Goal: Transaction & Acquisition: Book appointment/travel/reservation

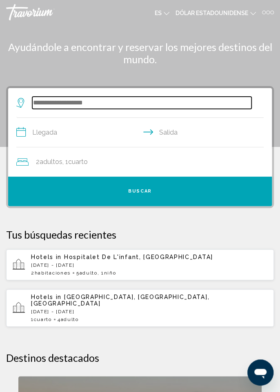
click at [62, 105] on input "Widget de búsqueda" at bounding box center [141, 103] width 219 height 12
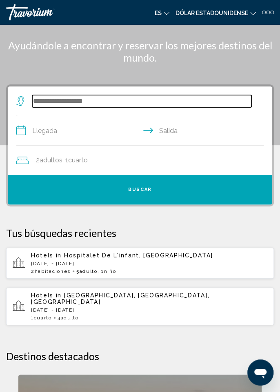
scroll to position [59, 0]
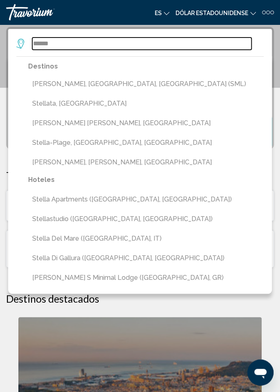
click at [62, 48] on input "******" at bounding box center [141, 44] width 219 height 12
type input "*"
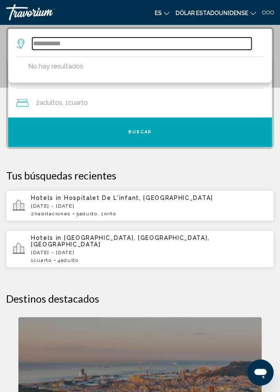
click at [86, 46] on input "**********" at bounding box center [141, 44] width 219 height 12
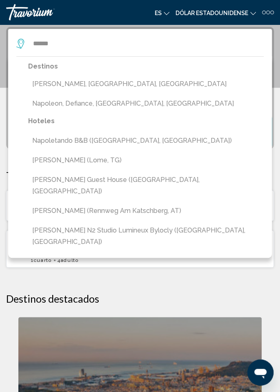
click at [82, 145] on button "Napoletando b&b ([GEOGRAPHIC_DATA], [GEOGRAPHIC_DATA])" at bounding box center [145, 140] width 235 height 15
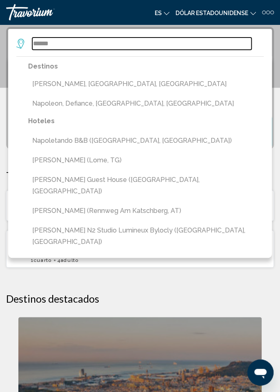
type input "**********"
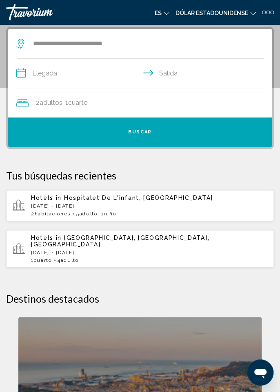
click at [59, 74] on input "**********" at bounding box center [141, 74] width 250 height 31
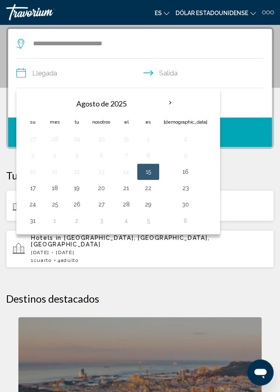
click at [165, 108] on th "Mes próximo" at bounding box center [170, 103] width 22 height 18
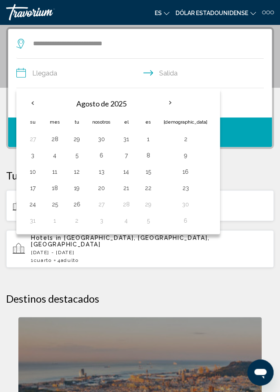
click at [166, 107] on th "Mes próximo" at bounding box center [170, 103] width 22 height 18
click at [165, 106] on th "Mes próximo" at bounding box center [170, 103] width 22 height 18
click at [31, 108] on th "Previous month" at bounding box center [33, 103] width 22 height 18
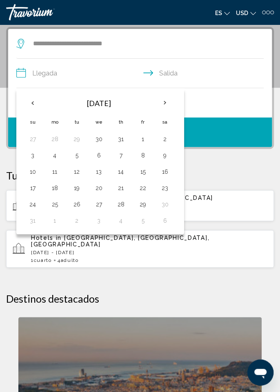
click at [160, 106] on th "Next month" at bounding box center [165, 103] width 22 height 18
click at [34, 98] on th "Previous month" at bounding box center [33, 103] width 22 height 18
click at [36, 103] on th "Previous month" at bounding box center [33, 103] width 22 height 18
click at [76, 188] on button "23" at bounding box center [76, 187] width 13 height 11
click at [142, 188] on button "26" at bounding box center [142, 187] width 13 height 11
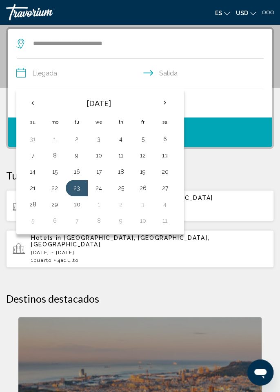
type input "**********"
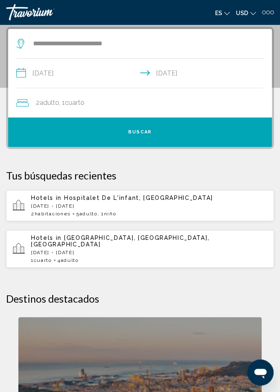
click at [144, 131] on span "Buscar" at bounding box center [140, 131] width 24 height 5
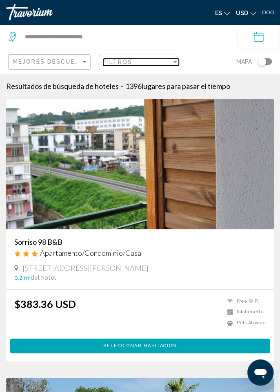
click at [159, 62] on div "Filtros" at bounding box center [137, 62] width 68 height 7
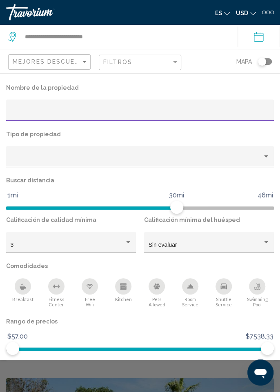
click at [245, 158] on div "Property type" at bounding box center [137, 159] width 252 height 7
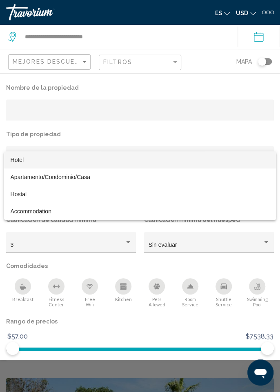
click at [34, 164] on span "Hotel" at bounding box center [140, 159] width 259 height 17
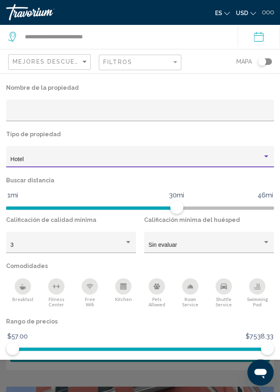
click at [255, 243] on div "Sin evaluar" at bounding box center [205, 245] width 114 height 7
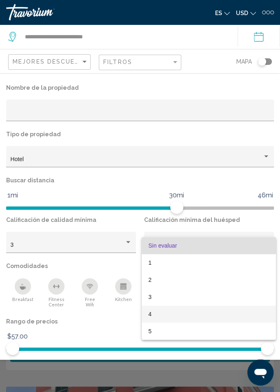
click at [157, 315] on span "4" at bounding box center [208, 313] width 121 height 17
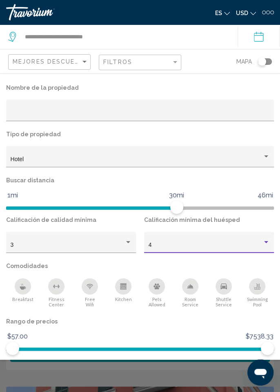
click at [122, 248] on div "3" at bounding box center [68, 245] width 114 height 7
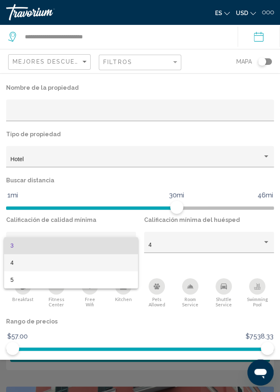
click at [31, 268] on span "4" at bounding box center [71, 262] width 121 height 17
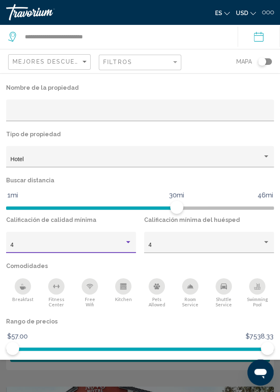
scroll to position [1, 0]
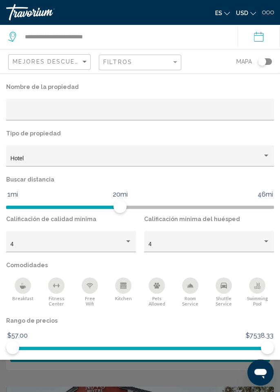
click at [161, 370] on span "Mostrar resultados" at bounding box center [165, 369] width 64 height 5
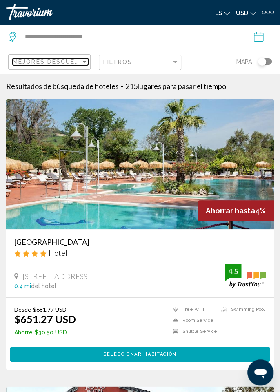
click at [69, 62] on span "Mejores descuentos" at bounding box center [54, 61] width 82 height 7
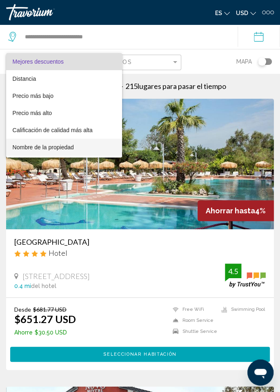
click at [67, 152] on span "Nombre de la propiedad" at bounding box center [64, 147] width 103 height 17
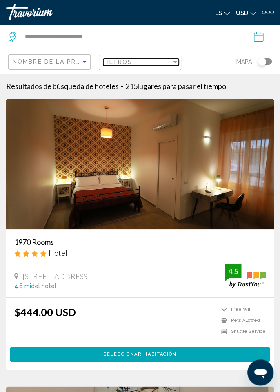
click at [150, 64] on div "Filtros" at bounding box center [137, 62] width 68 height 7
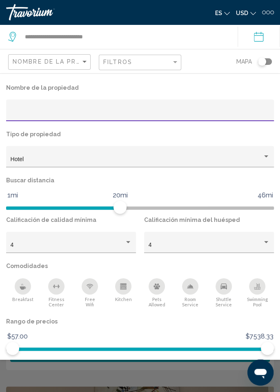
click at [43, 116] on input "Hotel Filters" at bounding box center [140, 112] width 259 height 7
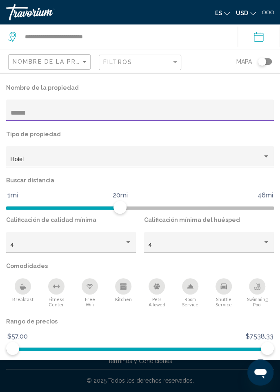
type input "******"
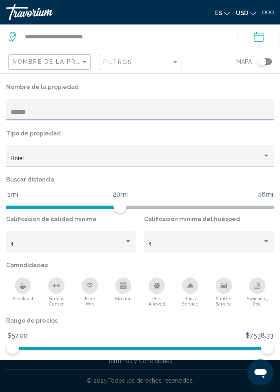
click at [229, 264] on p "Comodidades" at bounding box center [139, 264] width 267 height 11
click at [183, 374] on button "Mostrar resultados" at bounding box center [164, 369] width 77 height 15
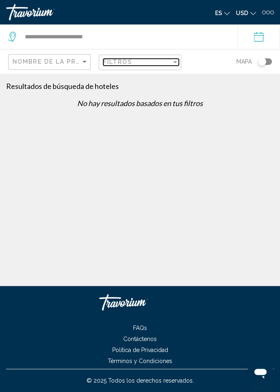
click at [157, 61] on div "Filtros" at bounding box center [137, 62] width 68 height 7
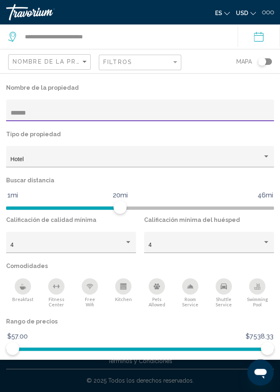
click at [46, 120] on div "******" at bounding box center [140, 112] width 259 height 17
type input "*"
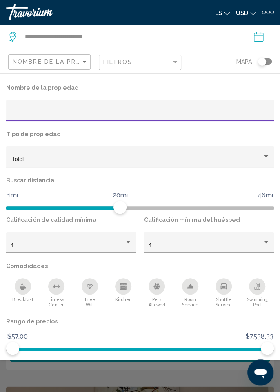
click at [241, 261] on p "Comodidades" at bounding box center [139, 265] width 267 height 11
click at [170, 371] on span "Mostrar resultados" at bounding box center [165, 370] width 64 height 5
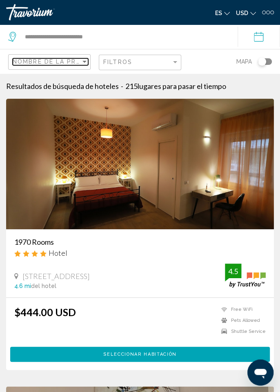
click at [64, 61] on span "Nombre de la propiedad" at bounding box center [60, 61] width 94 height 7
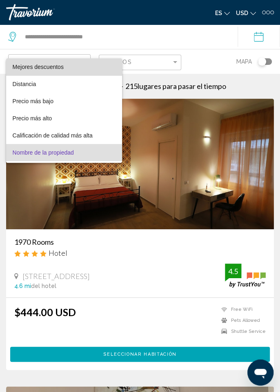
click at [64, 67] on span "Mejores descuentos" at bounding box center [64, 66] width 103 height 17
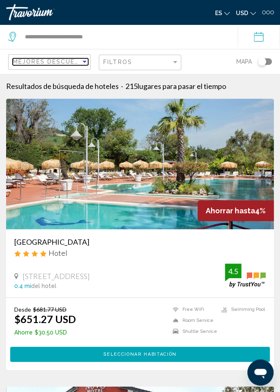
click at [82, 63] on div "Sort by" at bounding box center [84, 61] width 7 height 7
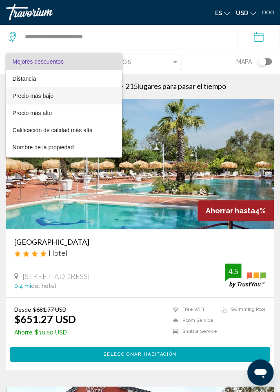
click at [57, 97] on span "Precio más bajo" at bounding box center [64, 95] width 103 height 17
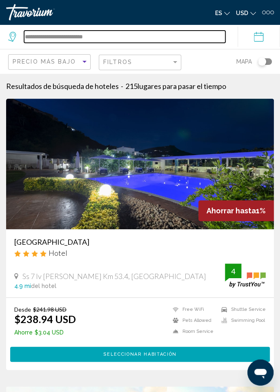
click at [108, 37] on input "**********" at bounding box center [124, 37] width 201 height 12
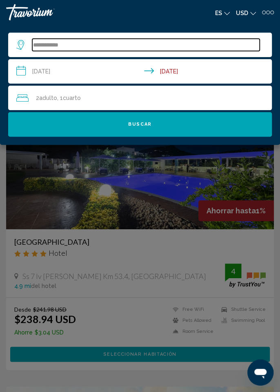
type input "**********"
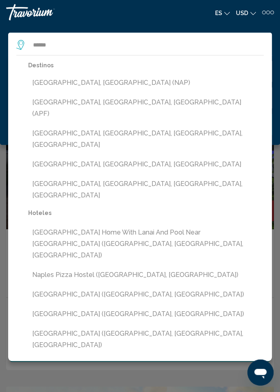
click at [69, 83] on button "[GEOGRAPHIC_DATA], [GEOGRAPHIC_DATA] (NAP)" at bounding box center [145, 82] width 235 height 15
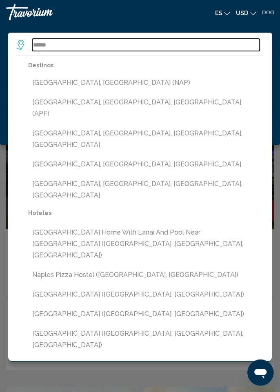
type input "**********"
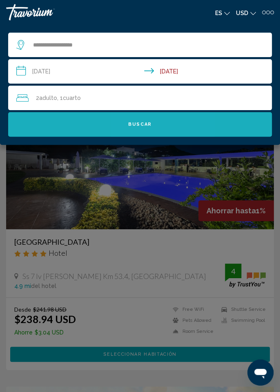
click at [155, 131] on button "Buscar" at bounding box center [139, 124] width 263 height 24
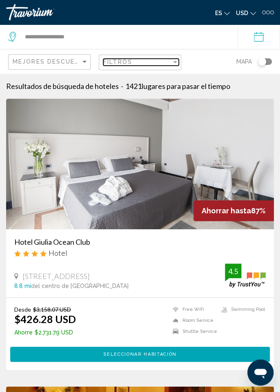
click at [143, 64] on div "Filtros" at bounding box center [137, 62] width 68 height 7
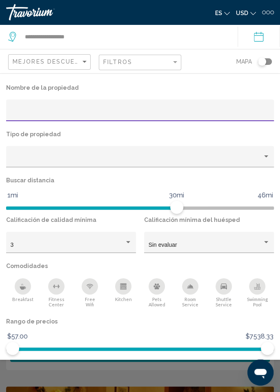
scroll to position [1, 0]
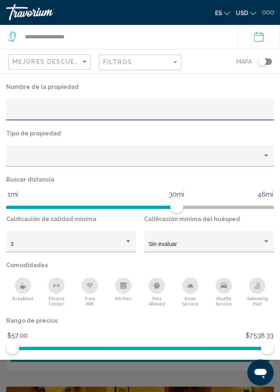
click at [228, 86] on p "Nombre de la propiedad" at bounding box center [139, 86] width 267 height 11
click at [175, 370] on span "Mostrar resultados" at bounding box center [165, 369] width 64 height 5
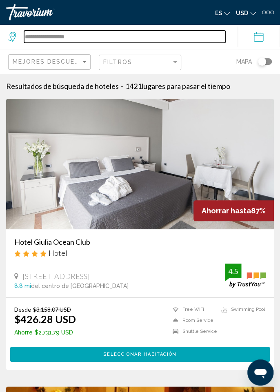
click at [51, 35] on input "**********" at bounding box center [124, 37] width 201 height 12
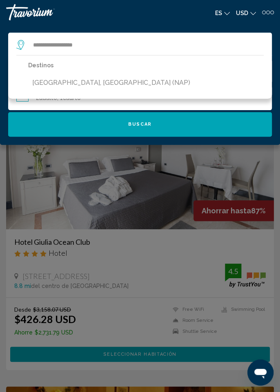
click at [111, 15] on link "Travorium" at bounding box center [71, 12] width 130 height 16
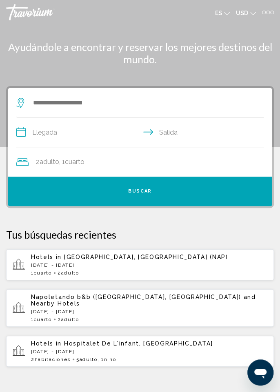
click at [73, 166] on span ", 1 Cuarto habitaciones" at bounding box center [71, 161] width 25 height 11
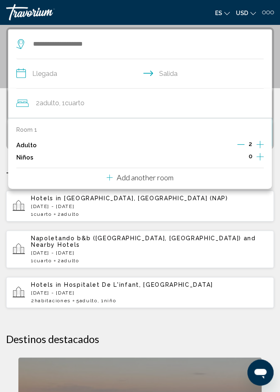
scroll to position [59, 0]
click at [241, 144] on icon "Decrement adults" at bounding box center [240, 144] width 7 height 0
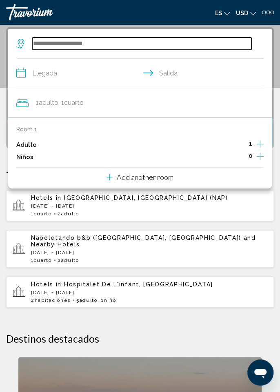
click at [199, 45] on input "Search widget" at bounding box center [141, 44] width 219 height 12
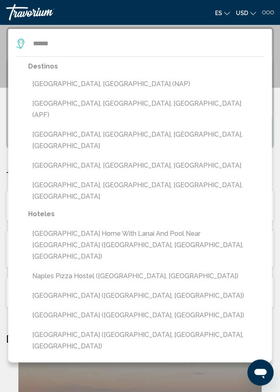
click at [81, 88] on button "[GEOGRAPHIC_DATA], [GEOGRAPHIC_DATA] (NAP)" at bounding box center [145, 83] width 235 height 15
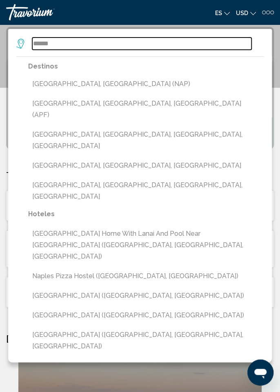
type input "**********"
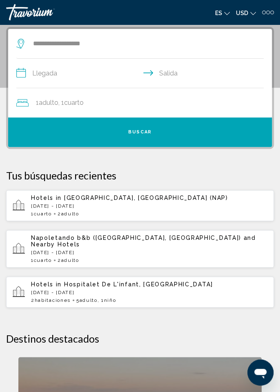
click at [80, 79] on input "**********" at bounding box center [141, 74] width 250 height 31
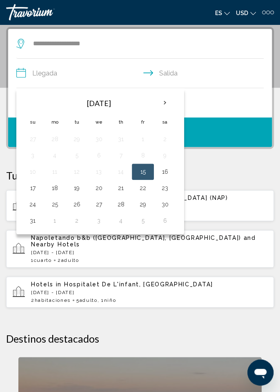
click at [161, 108] on th "Next month" at bounding box center [165, 103] width 22 height 18
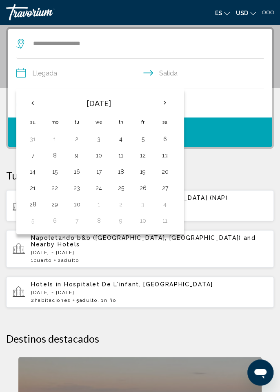
click at [80, 187] on button "23" at bounding box center [76, 187] width 13 height 11
click at [141, 190] on button "26" at bounding box center [142, 187] width 13 height 11
type input "**********"
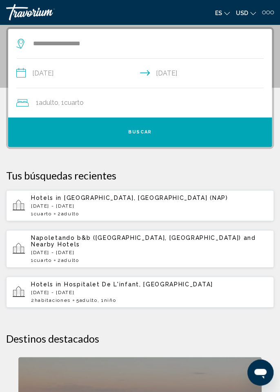
click at [150, 136] on button "Buscar" at bounding box center [139, 131] width 263 height 29
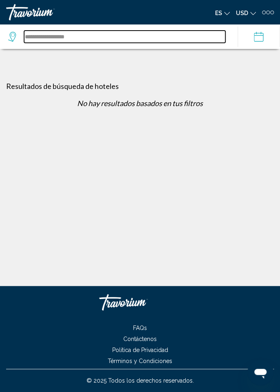
click at [109, 42] on input "**********" at bounding box center [124, 37] width 201 height 12
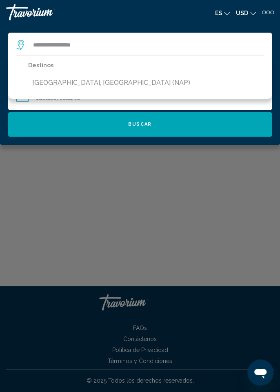
click at [91, 86] on button "[GEOGRAPHIC_DATA], [GEOGRAPHIC_DATA] (NAP)" at bounding box center [111, 82] width 166 height 15
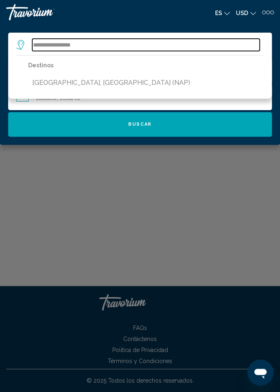
type input "**********"
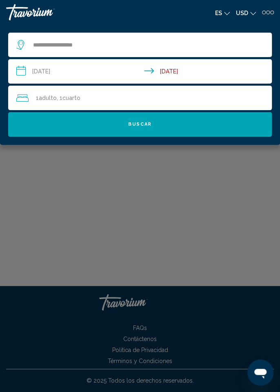
click at [164, 124] on button "Buscar" at bounding box center [139, 124] width 263 height 24
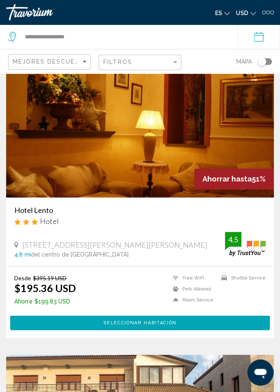
scroll to position [1180, 0]
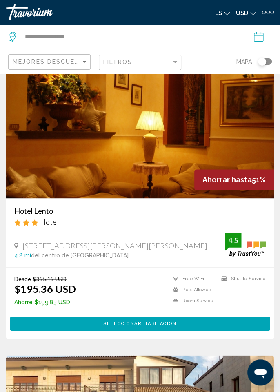
click at [69, 57] on div "Mejores descuentos" at bounding box center [50, 62] width 75 height 15
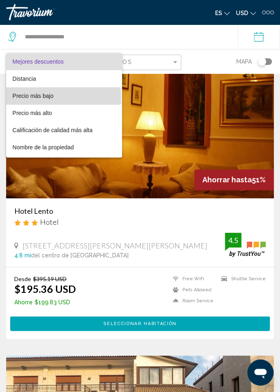
click at [38, 97] on span "Precio más bajo" at bounding box center [33, 96] width 41 height 7
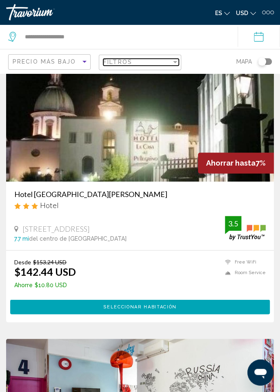
click at [135, 61] on div "Filtros" at bounding box center [137, 62] width 68 height 7
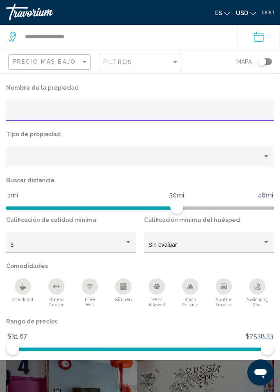
click at [117, 245] on div "3" at bounding box center [68, 245] width 114 height 7
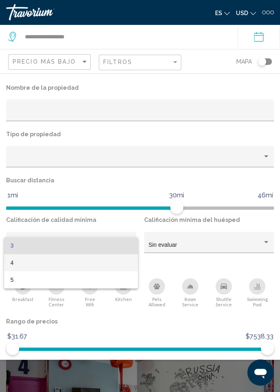
click at [22, 263] on span "4" at bounding box center [71, 262] width 121 height 17
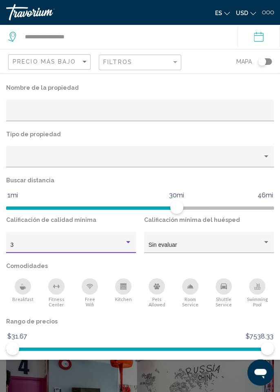
scroll to position [614, 0]
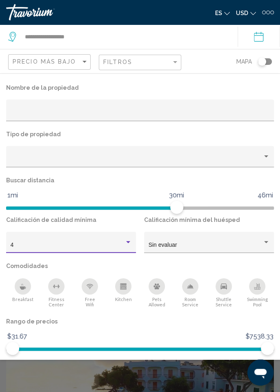
click at [261, 245] on div "Sin evaluar" at bounding box center [205, 245] width 114 height 7
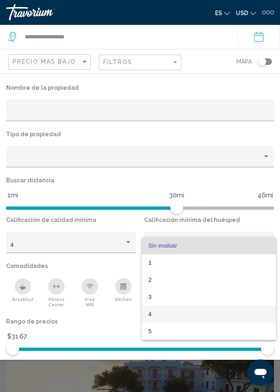
click at [154, 318] on span "4" at bounding box center [208, 313] width 121 height 17
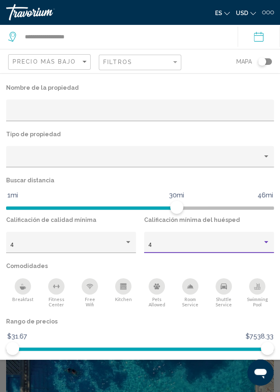
scroll to position [334, 0]
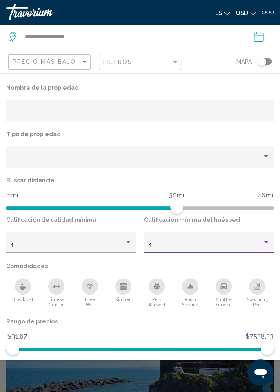
click at [172, 372] on span "Mostrar resultados" at bounding box center [165, 370] width 64 height 5
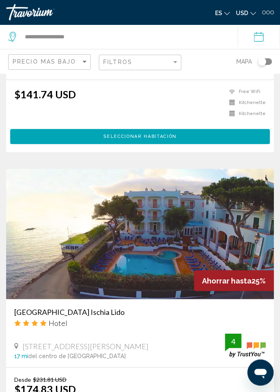
scroll to position [217, 0]
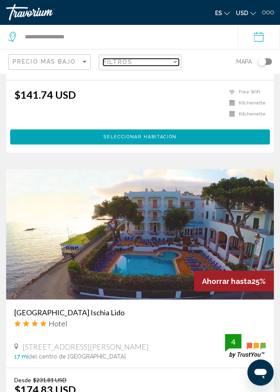
click at [158, 62] on div "Filtros" at bounding box center [137, 62] width 68 height 7
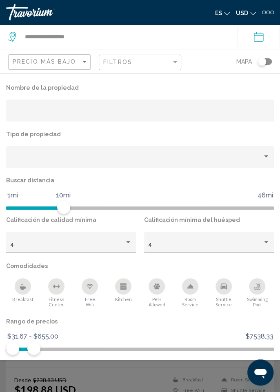
click at [166, 371] on span "Mostrar resultados" at bounding box center [165, 370] width 64 height 5
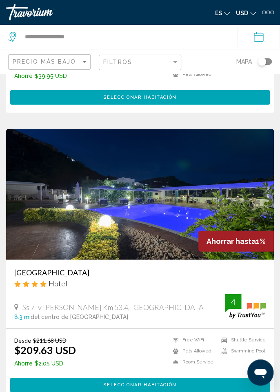
scroll to position [544, 0]
click at [141, 64] on div "Filtros" at bounding box center [137, 62] width 68 height 7
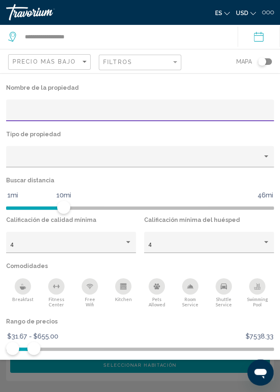
scroll to position [570, 0]
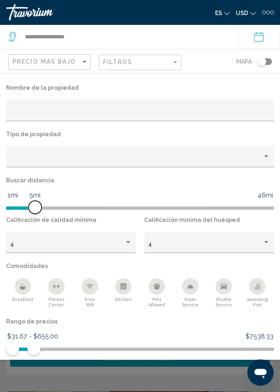
click at [34, 208] on span "Hotel Filters" at bounding box center [35, 207] width 13 height 13
click at [176, 376] on button "Mostrar resultados" at bounding box center [164, 370] width 77 height 15
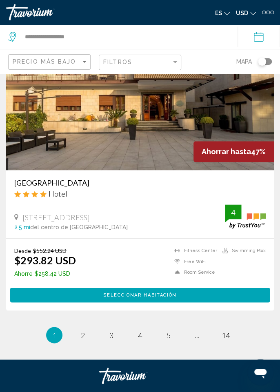
scroll to position [3269, 0]
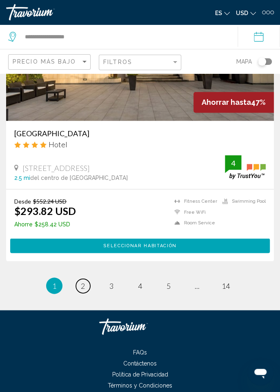
click at [84, 290] on span "2" at bounding box center [83, 285] width 4 height 9
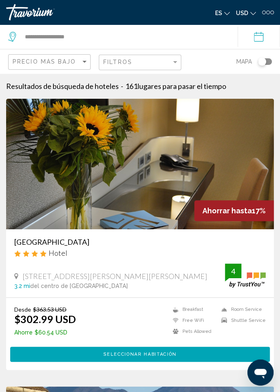
click at [33, 14] on div "Travorium" at bounding box center [47, 12] width 82 height 16
click at [38, 11] on div "Travorium" at bounding box center [47, 12] width 82 height 16
click at [62, 9] on div "Travorium" at bounding box center [47, 12] width 82 height 16
click at [50, 12] on div "Travorium" at bounding box center [47, 12] width 82 height 16
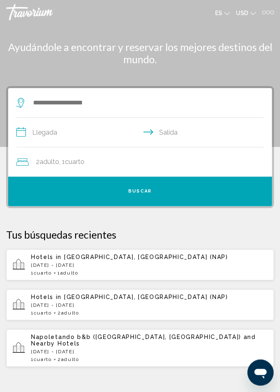
click at [39, 19] on div "Travorium" at bounding box center [47, 12] width 82 height 16
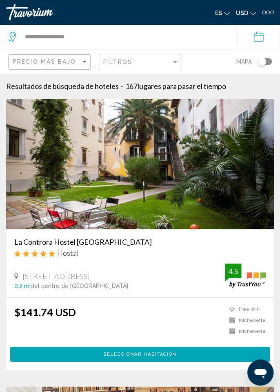
click at [39, 11] on div "Travorium" at bounding box center [47, 12] width 82 height 16
click at [44, 15] on div "Travorium" at bounding box center [47, 12] width 82 height 16
